Goal: Transaction & Acquisition: Purchase product/service

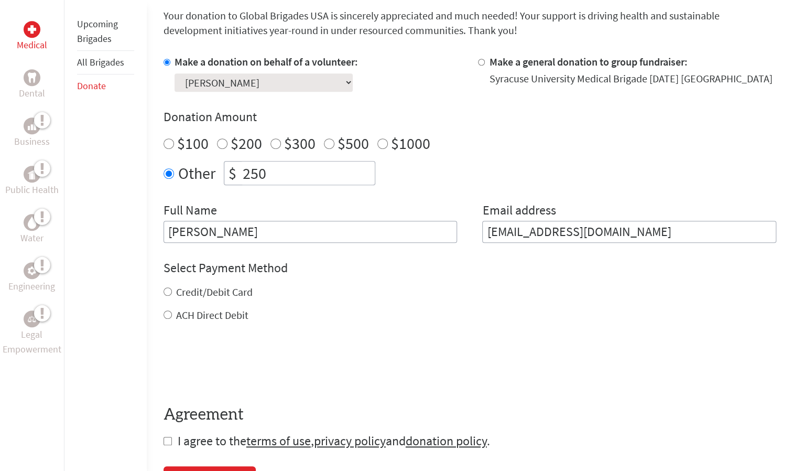
click at [232, 292] on label "Credit/Debit Card" at bounding box center [214, 291] width 77 height 13
click at [172, 292] on input "Credit/Debit Card" at bounding box center [168, 291] width 8 height 8
radio input "true"
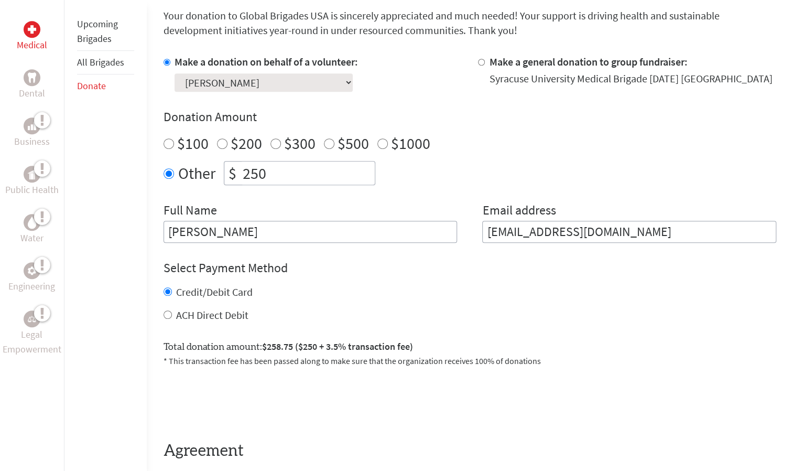
click at [227, 316] on label "ACH Direct Debit" at bounding box center [212, 314] width 72 height 13
click at [172, 316] on input "ACH Direct Debit" at bounding box center [168, 314] width 8 height 8
radio input "true"
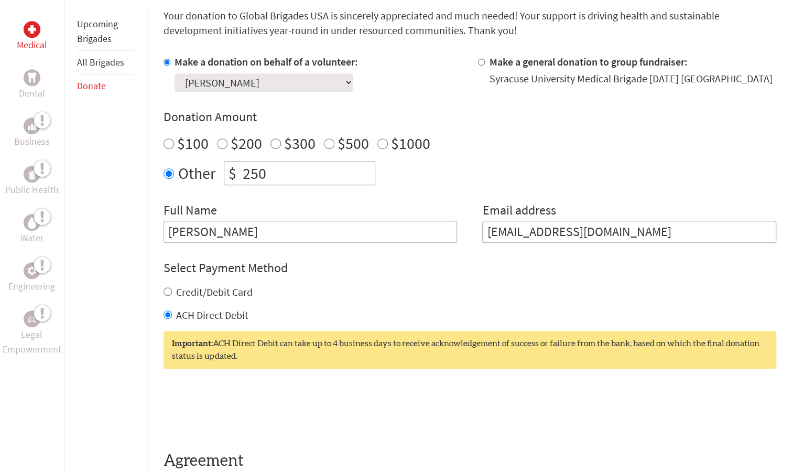
click at [222, 287] on label "Credit/Debit Card" at bounding box center [214, 291] width 77 height 13
click at [172, 287] on input "Credit/Debit Card" at bounding box center [168, 291] width 8 height 8
radio input "true"
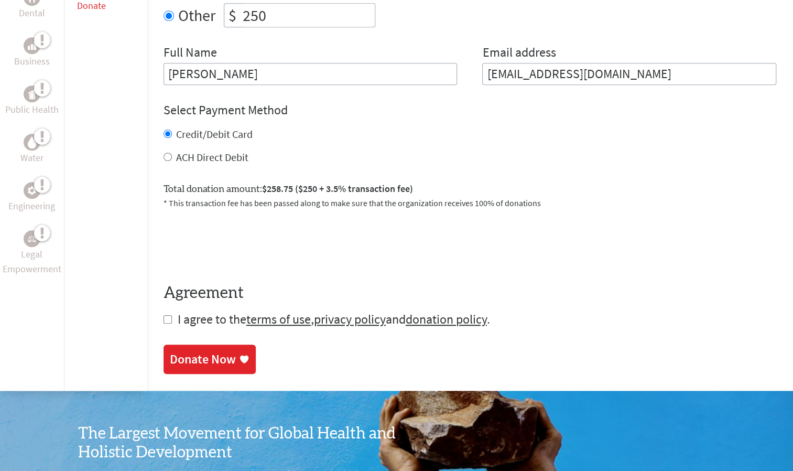
scroll to position [442, 0]
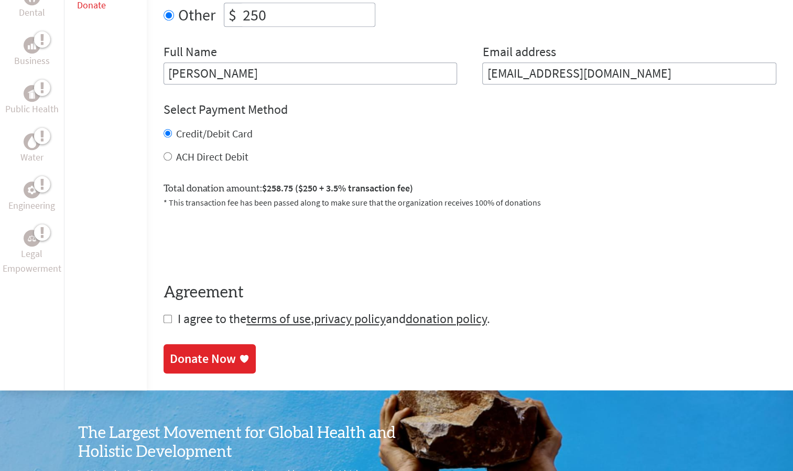
click at [165, 316] on input "checkbox" at bounding box center [168, 318] width 8 height 8
checkbox input "true"
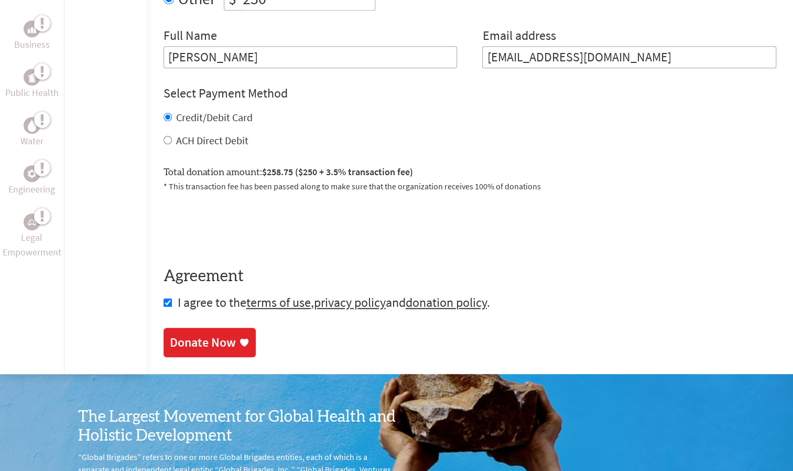
scroll to position [460, 0]
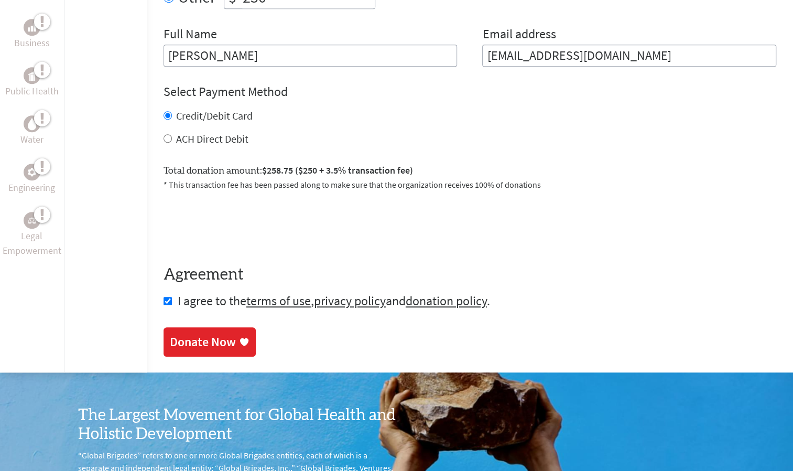
click at [246, 341] on icon at bounding box center [244, 342] width 8 height 8
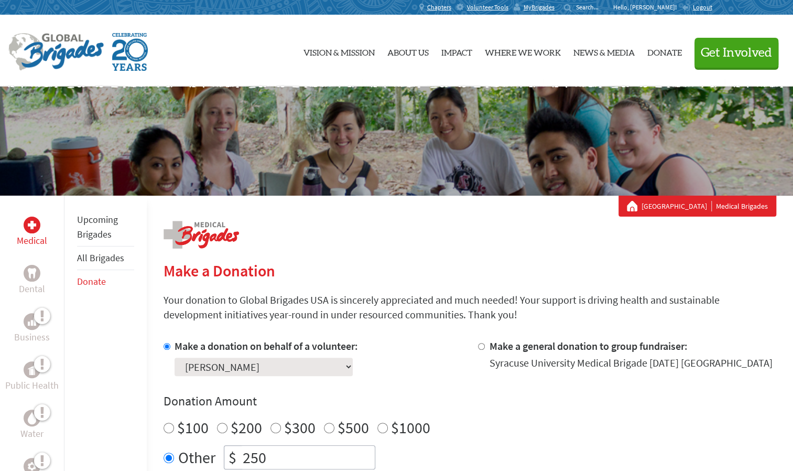
scroll to position [164, 0]
